Goal: Information Seeking & Learning: Get advice/opinions

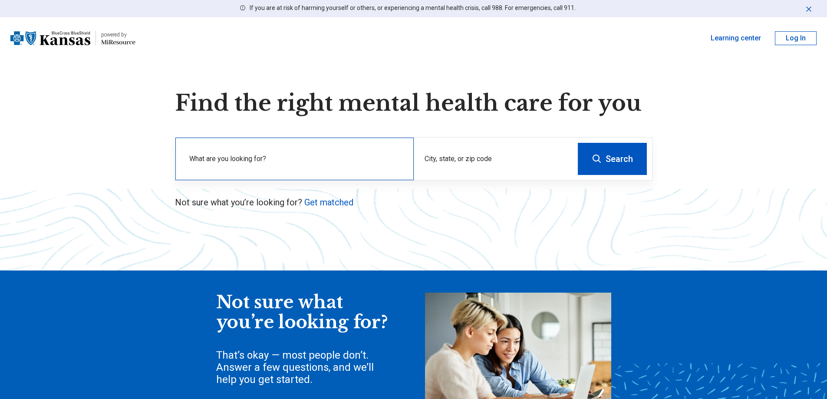
click at [282, 161] on label "What are you looking for?" at bounding box center [296, 159] width 214 height 10
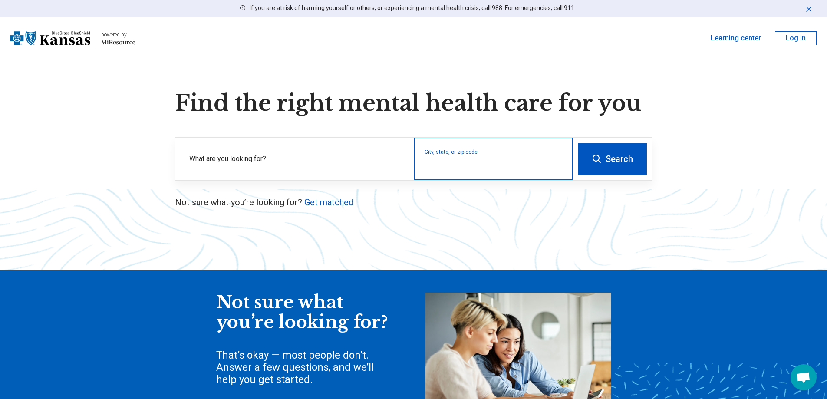
click at [476, 161] on input "City, state, or zip code" at bounding box center [493, 164] width 138 height 10
type input "*****"
click at [577, 143] on button "Search" at bounding box center [611, 159] width 69 height 32
click at [476, 161] on input "City, state, or zip code" at bounding box center [493, 164] width 138 height 10
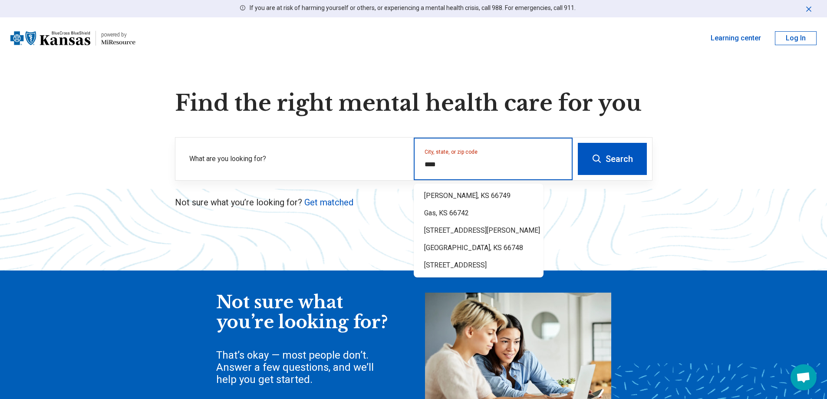
type input "*****"
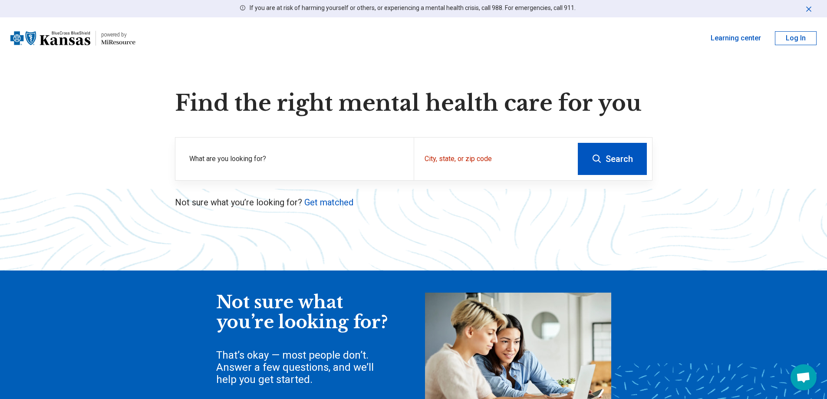
click at [605, 164] on button "Search" at bounding box center [611, 159] width 69 height 32
click at [324, 204] on link "Get matched" at bounding box center [328, 202] width 49 height 10
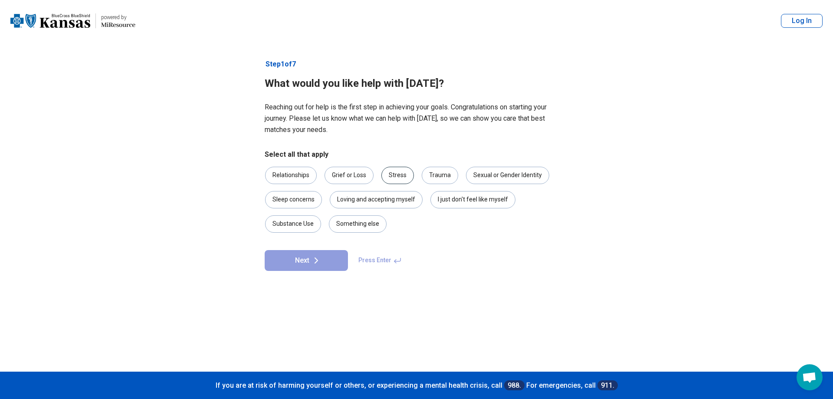
click at [393, 174] on div "Stress" at bounding box center [397, 175] width 33 height 17
click at [296, 261] on button "Next" at bounding box center [306, 260] width 83 height 21
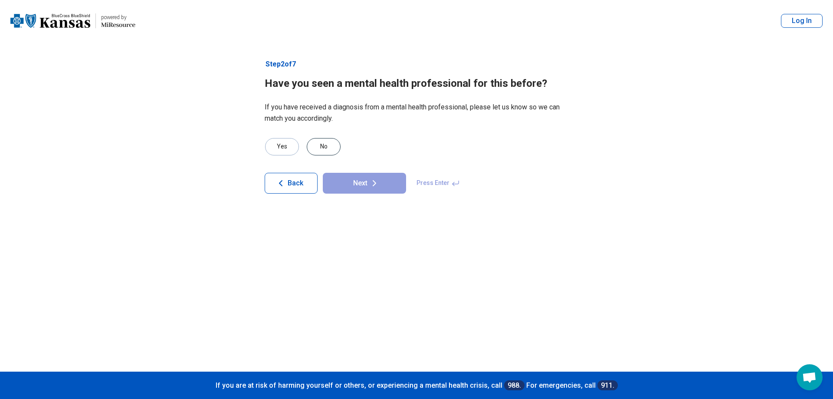
click at [325, 145] on div "No" at bounding box center [324, 146] width 34 height 17
click at [357, 188] on button "Next" at bounding box center [364, 183] width 83 height 21
click at [322, 145] on div "No" at bounding box center [324, 146] width 34 height 17
